Goal: Complete application form: Complete application form

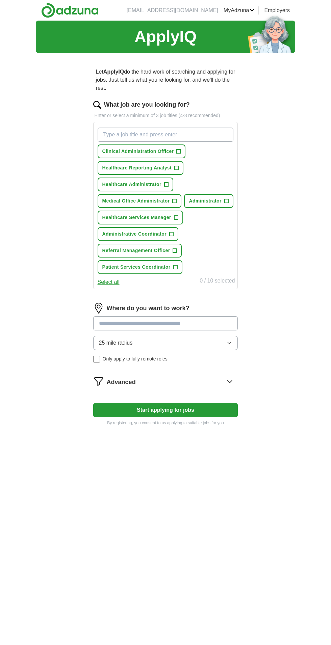
click at [138, 345] on button "25 mile radius" at bounding box center [165, 343] width 145 height 14
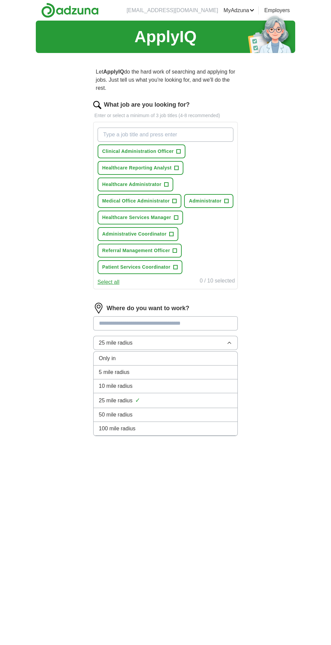
click at [116, 372] on span "5 mile radius" at bounding box center [114, 372] width 31 height 8
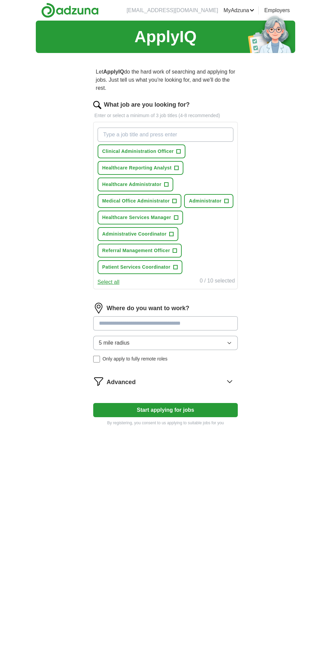
click at [104, 340] on span "5 mile radius" at bounding box center [114, 343] width 31 height 8
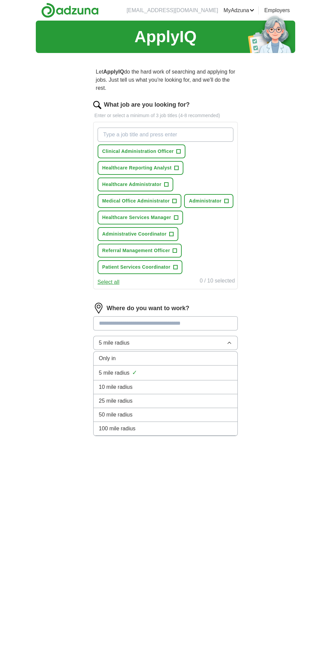
click at [120, 357] on div "Only in" at bounding box center [165, 358] width 133 height 8
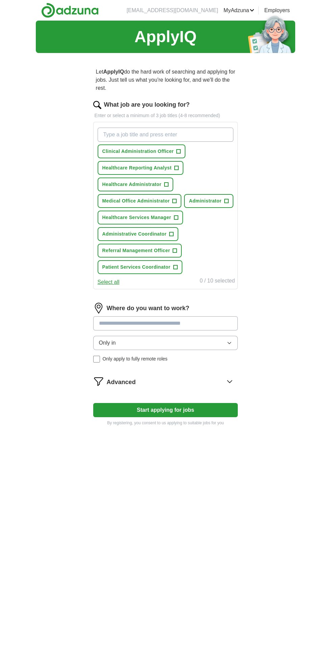
click at [114, 344] on span "Only in" at bounding box center [107, 343] width 17 height 8
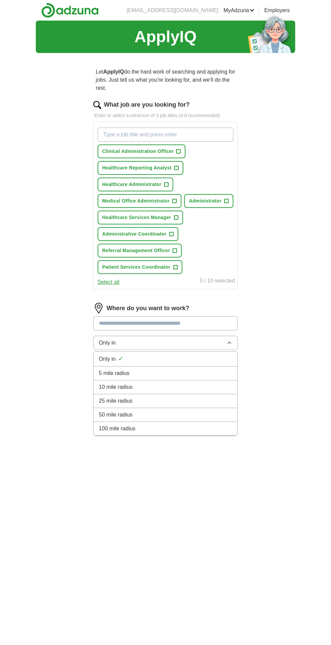
click at [102, 403] on span "25 mile radius" at bounding box center [116, 401] width 34 height 8
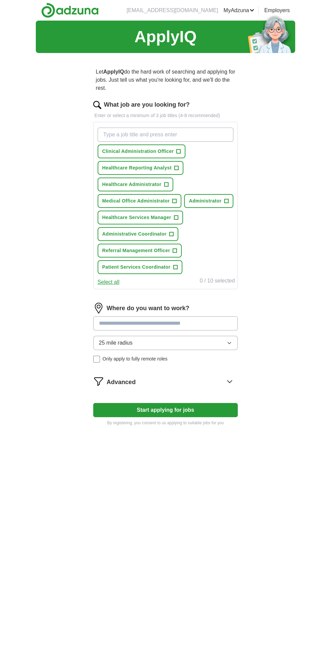
click at [133, 324] on input at bounding box center [165, 323] width 145 height 14
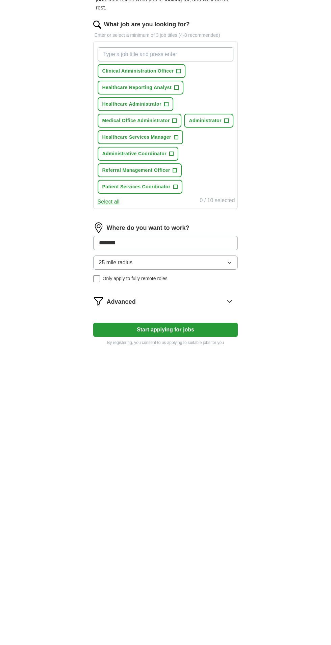
click at [38, 348] on div "ApplyIQ Let ApplyIQ do the hard work of searching and applying for jobs. Just t…" at bounding box center [165, 343] width 259 height 645
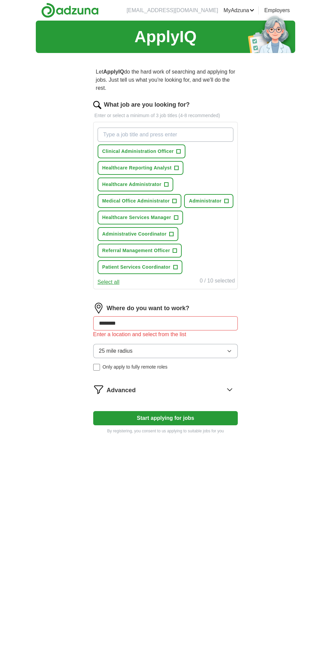
click at [155, 325] on input "********" at bounding box center [165, 323] width 145 height 14
type input "*"
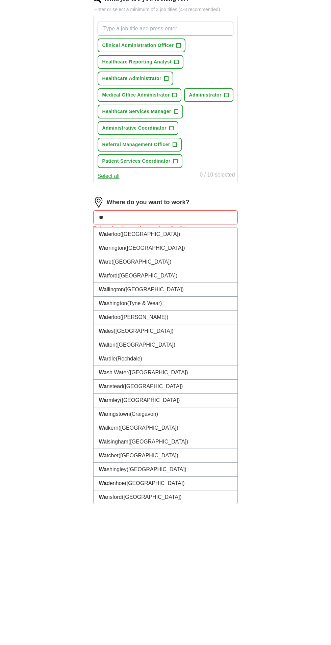
type input "***"
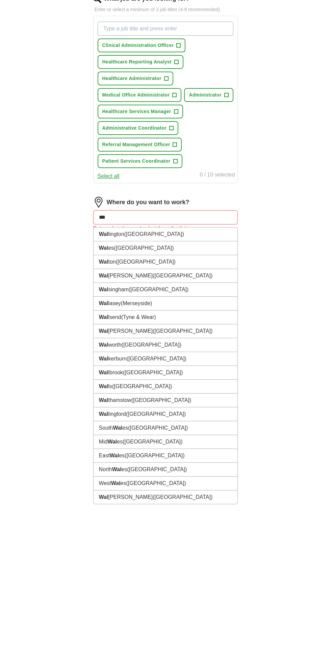
click at [113, 356] on li "Wal es ([GEOGRAPHIC_DATA])" at bounding box center [166, 354] width 144 height 14
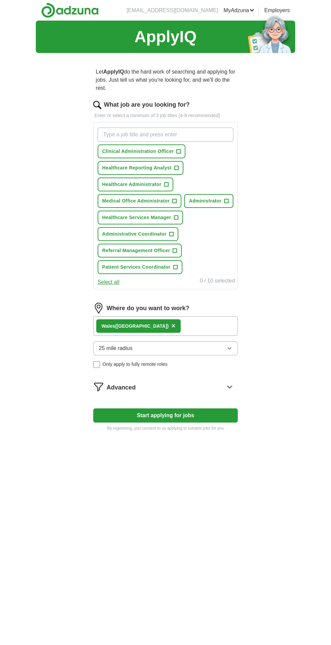
click at [167, 322] on div "Wal es ([GEOGRAPHIC_DATA]) ×" at bounding box center [165, 326] width 145 height 20
click at [164, 332] on div "Wal es ([GEOGRAPHIC_DATA]) ×" at bounding box center [165, 326] width 145 height 20
click at [159, 342] on button "25 mile radius" at bounding box center [165, 348] width 145 height 14
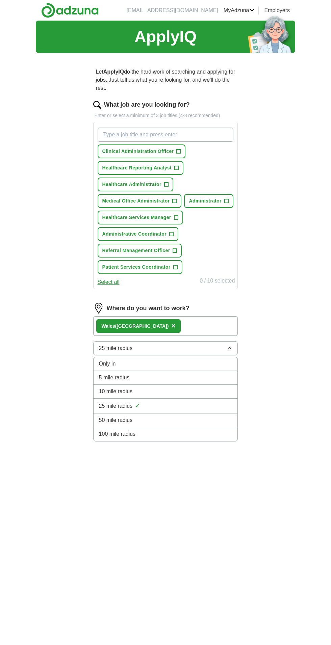
click at [163, 327] on div "Wal es ([GEOGRAPHIC_DATA]) ×" at bounding box center [165, 326] width 145 height 20
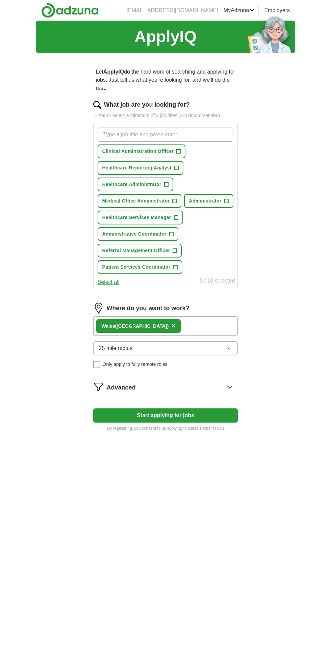
click at [160, 330] on div "Wal es ([GEOGRAPHIC_DATA]) ×" at bounding box center [165, 326] width 145 height 20
click at [177, 151] on span "+" at bounding box center [179, 151] width 4 height 5
click at [164, 184] on span "+" at bounding box center [166, 184] width 4 height 5
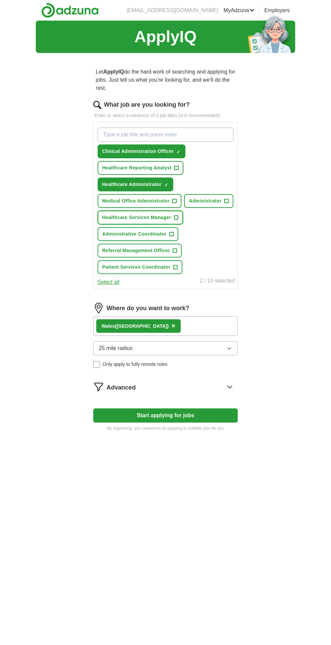
click at [174, 217] on span "+" at bounding box center [176, 217] width 4 height 5
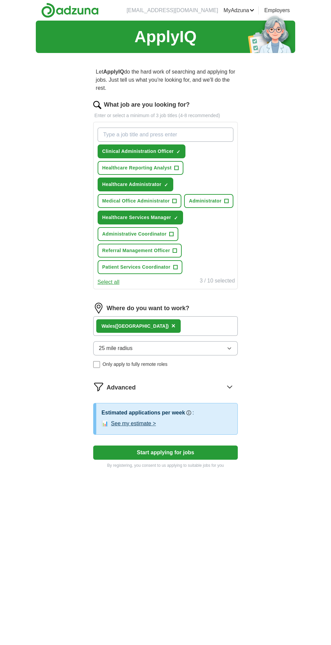
click at [111, 284] on button "Select all" at bounding box center [109, 282] width 22 height 8
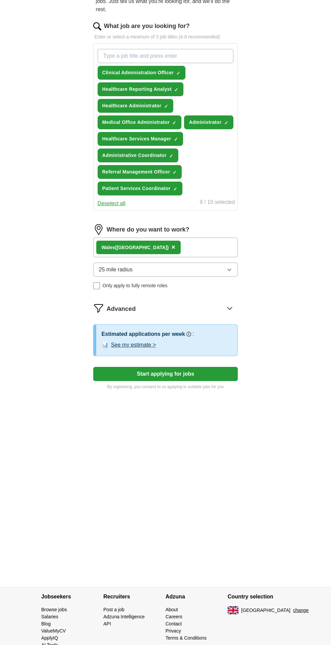
scroll to position [85, 0]
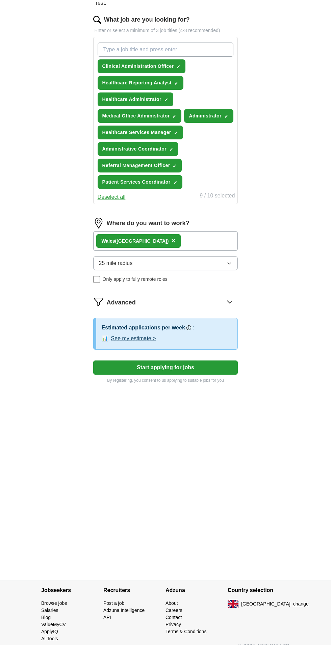
click at [124, 367] on button "Start applying for jobs" at bounding box center [165, 368] width 145 height 14
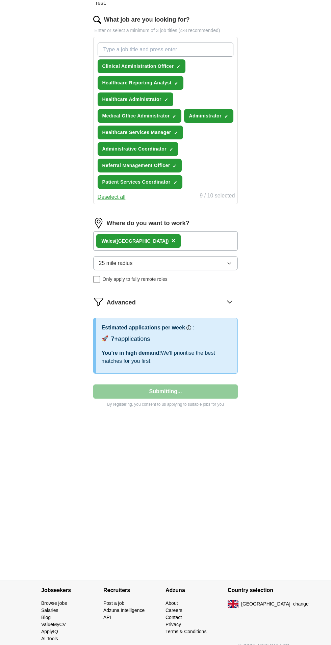
select select "**"
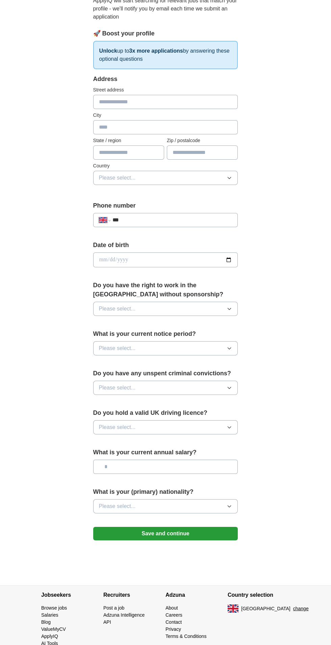
scroll to position [83, 0]
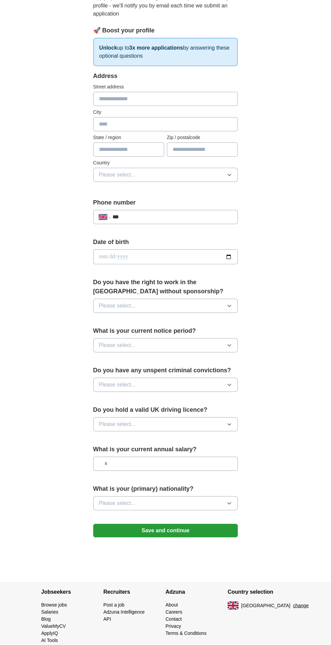
click at [161, 425] on button "Please select..." at bounding box center [165, 424] width 145 height 14
click at [102, 452] on span "No" at bounding box center [102, 454] width 7 height 8
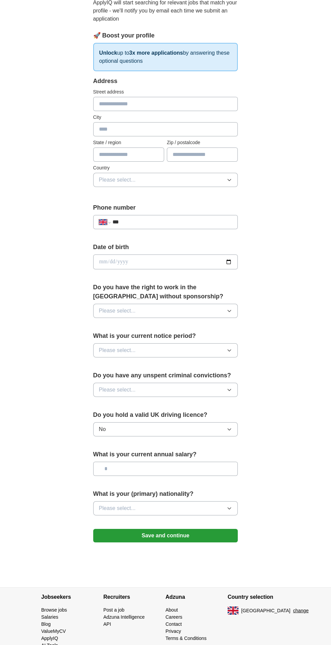
scroll to position [78, 0]
click at [122, 307] on span "Please select..." at bounding box center [117, 311] width 37 height 8
click at [102, 339] on span "No" at bounding box center [102, 341] width 7 height 8
click at [118, 349] on span "Please select..." at bounding box center [117, 351] width 37 height 8
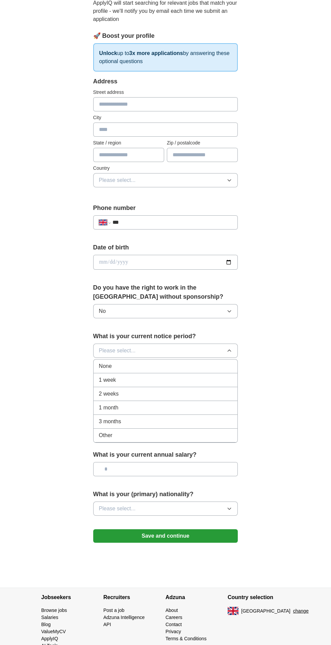
click at [108, 365] on span "None" at bounding box center [105, 366] width 13 height 8
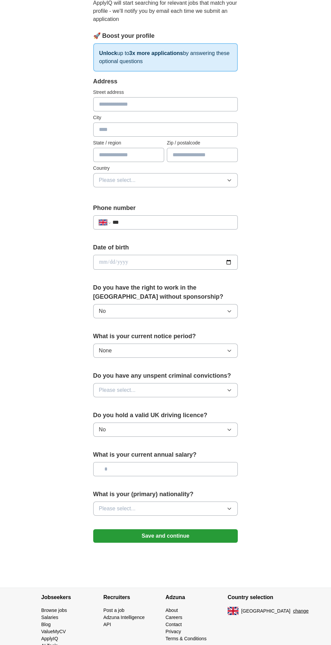
scroll to position [80, 0]
